Goal: Find specific page/section: Find specific page/section

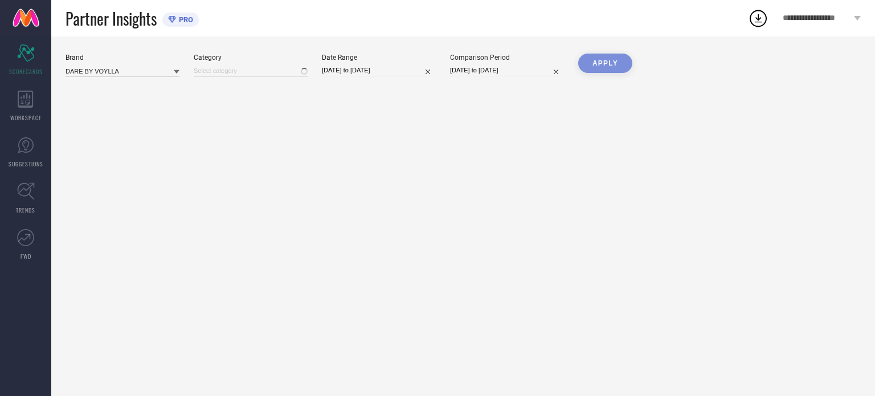
type input "All"
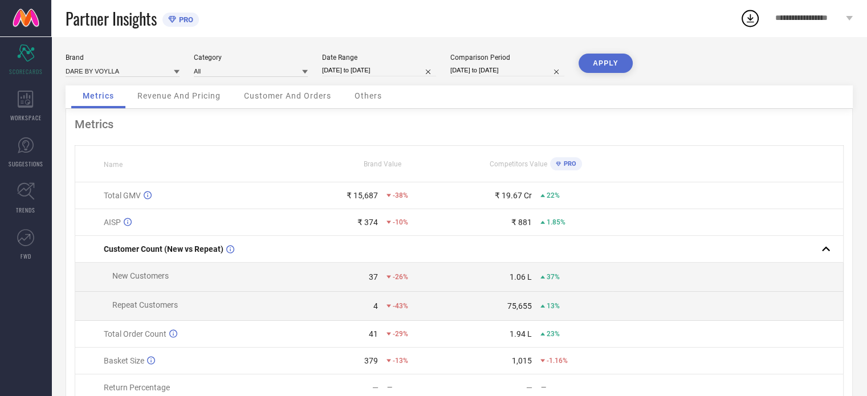
scroll to position [57, 0]
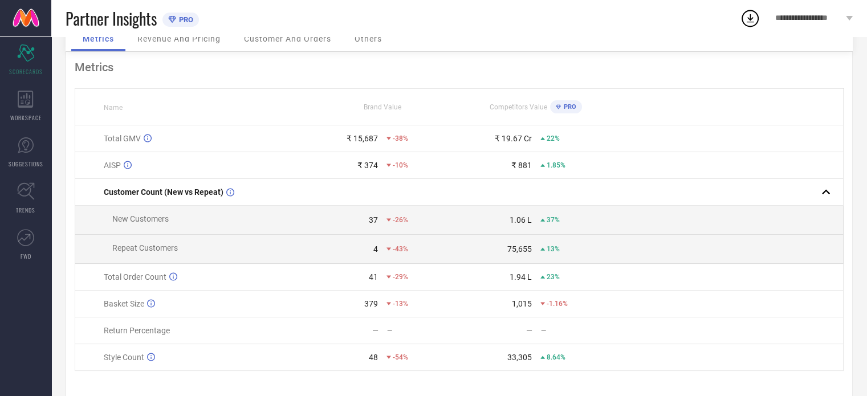
click at [105, 23] on span "Partner Insights" at bounding box center [111, 18] width 91 height 23
click at [185, 36] on div "Partner Insights PRO" at bounding box center [403, 18] width 674 height 36
click at [294, 43] on span "Customer And Orders" at bounding box center [287, 38] width 87 height 9
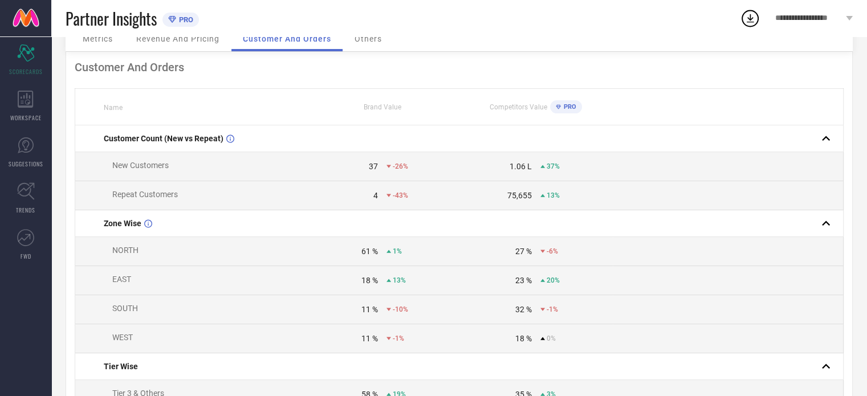
click at [100, 40] on span "Metrics" at bounding box center [98, 38] width 30 height 9
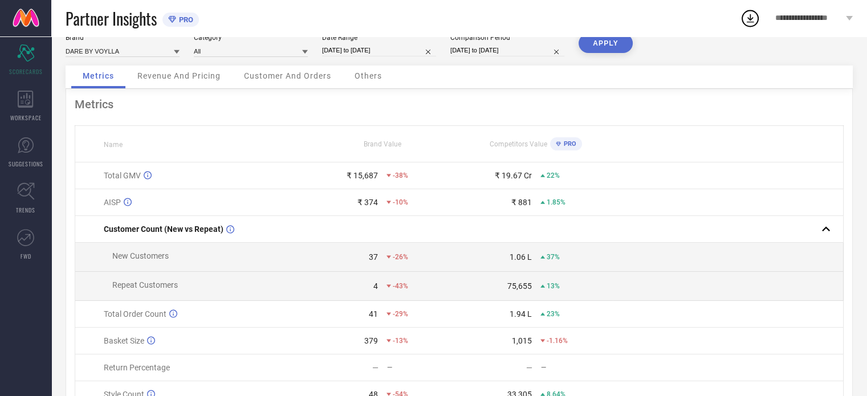
scroll to position [0, 0]
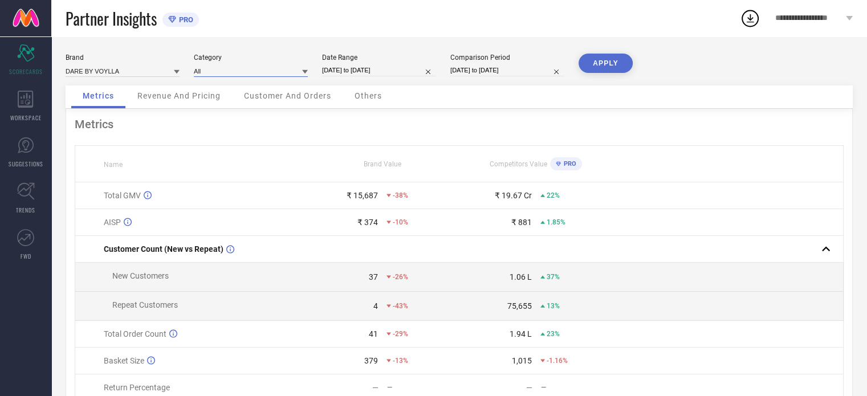
click at [268, 68] on input at bounding box center [251, 71] width 114 height 12
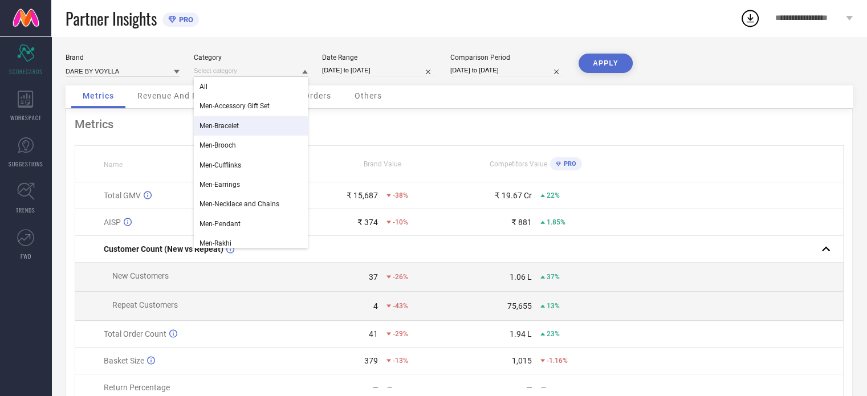
click at [507, 144] on div "Metrics Name Brand Value Competitors Value PRO Total GMV ₹ 15,687 -38% ₹ 19.67 …" at bounding box center [459, 283] width 787 height 348
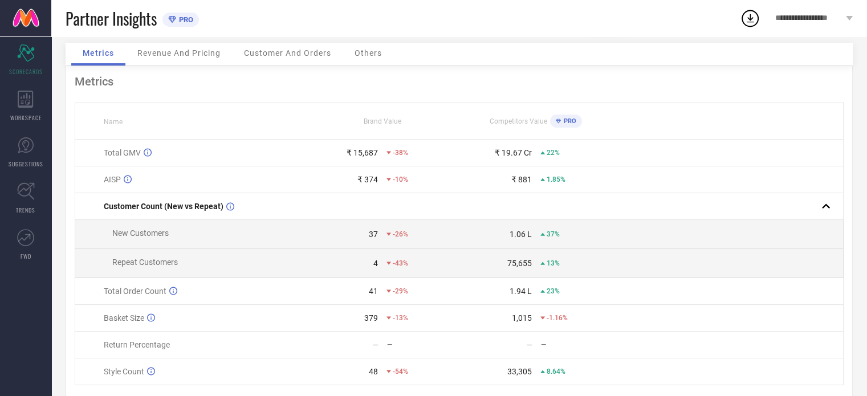
scroll to position [82, 0]
